Goal: Find specific page/section: Find specific page/section

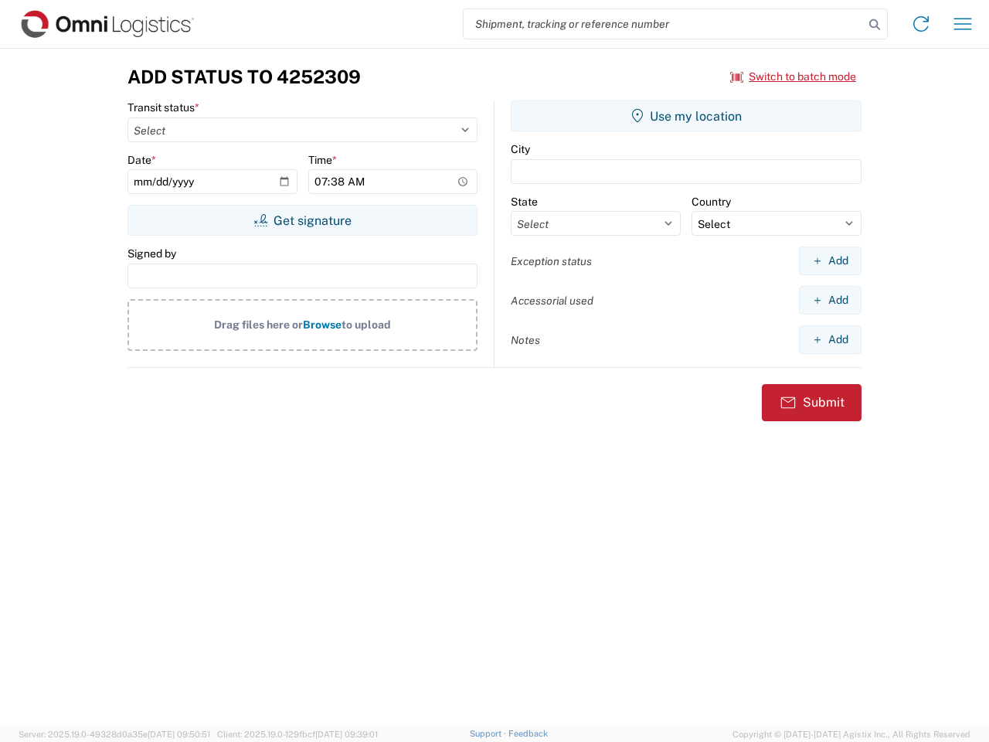
click at [664, 24] on input "search" at bounding box center [664, 23] width 400 height 29
click at [875, 25] on icon at bounding box center [875, 25] width 22 height 22
click at [921, 24] on icon at bounding box center [921, 24] width 25 height 25
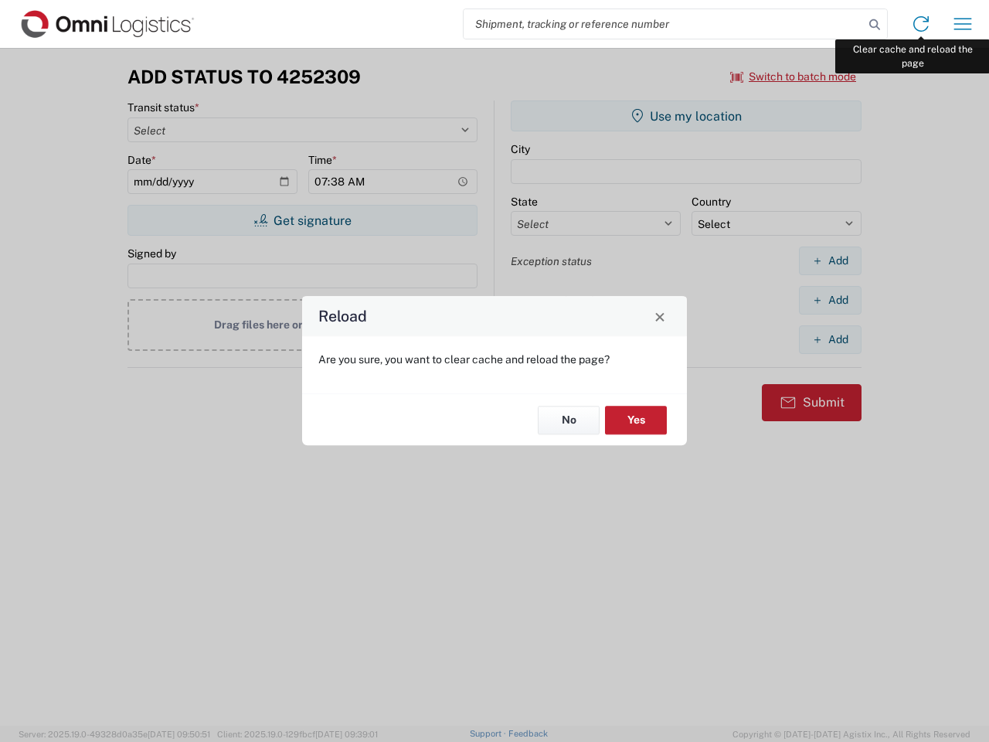
click at [963, 24] on div "Reload Are you sure, you want to clear cache and reload the page? No Yes" at bounding box center [494, 371] width 989 height 742
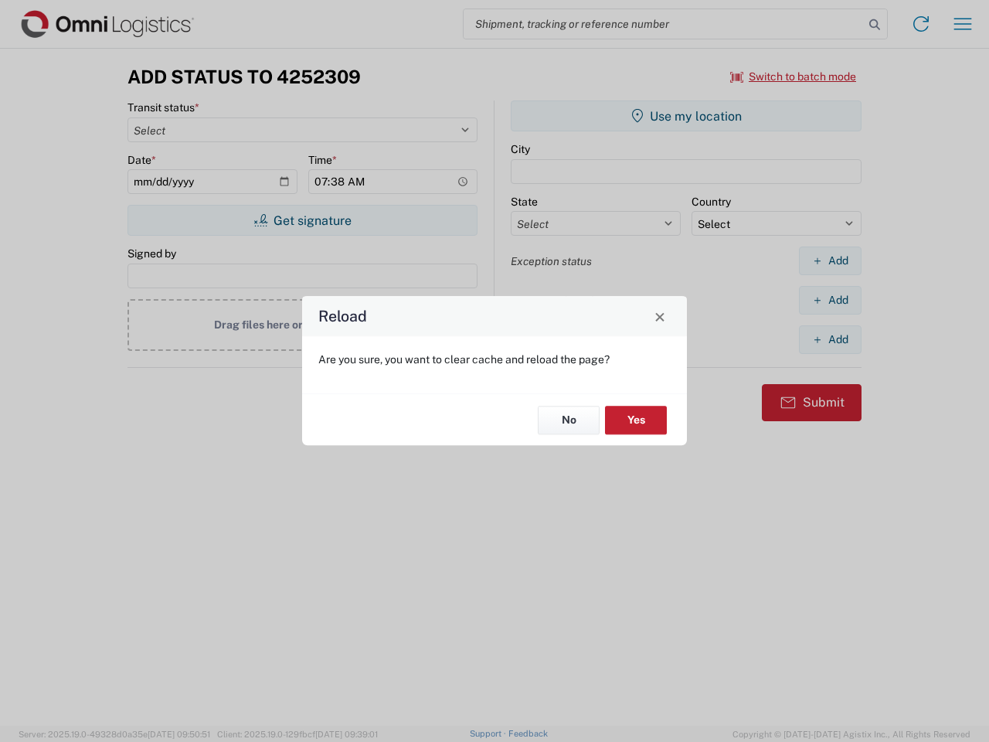
click at [794, 76] on div "Reload Are you sure, you want to clear cache and reload the page? No Yes" at bounding box center [494, 371] width 989 height 742
click at [302, 220] on div "Reload Are you sure, you want to clear cache and reload the page? No Yes" at bounding box center [494, 371] width 989 height 742
click at [686, 116] on div "Reload Are you sure, you want to clear cache and reload the page? No Yes" at bounding box center [494, 371] width 989 height 742
click at [830, 260] on div "Reload Are you sure, you want to clear cache and reload the page? No Yes" at bounding box center [494, 371] width 989 height 742
click at [830, 300] on div "Reload Are you sure, you want to clear cache and reload the page? No Yes" at bounding box center [494, 371] width 989 height 742
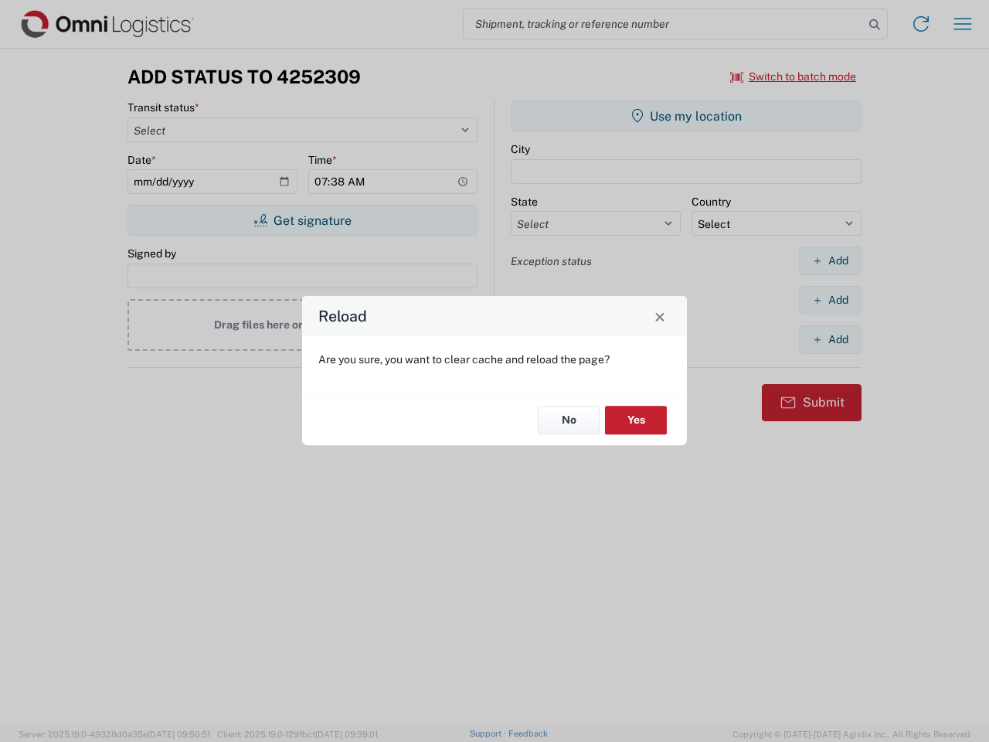
click at [830, 339] on div "Reload Are you sure, you want to clear cache and reload the page? No Yes" at bounding box center [494, 371] width 989 height 742
